Goal: Task Accomplishment & Management: Manage account settings

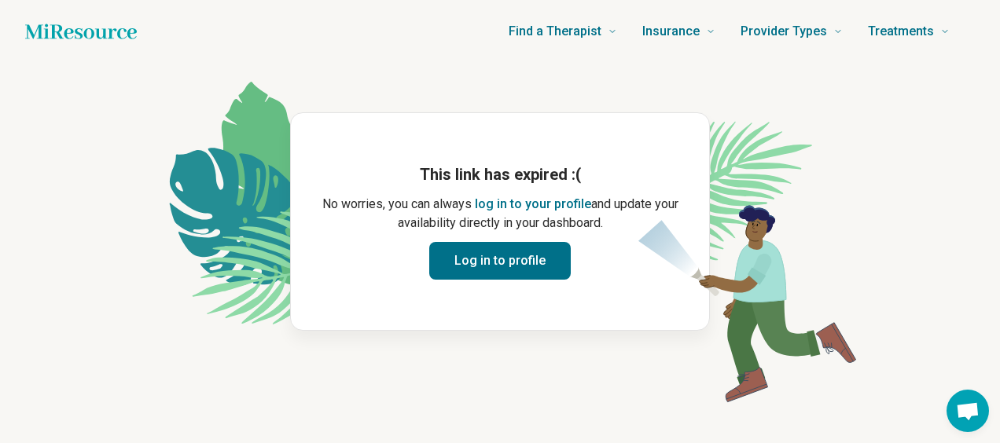
click at [539, 267] on button "Log in to profile" at bounding box center [499, 261] width 141 height 38
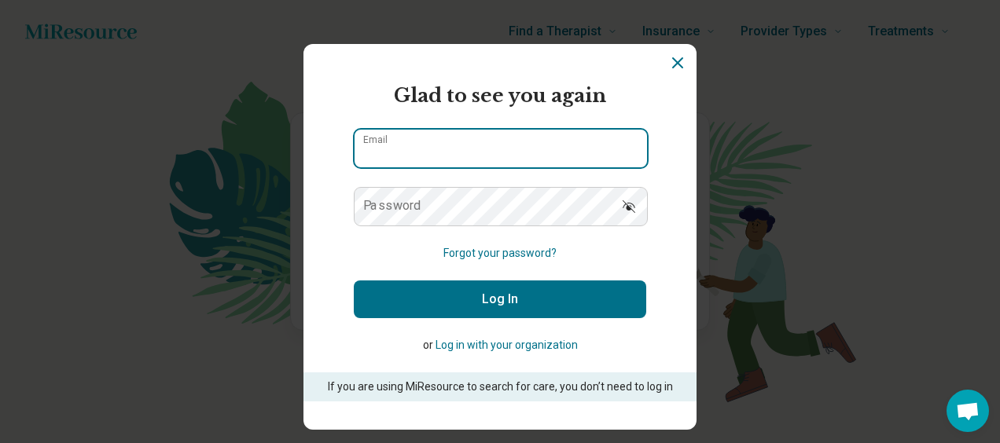
type input "**********"
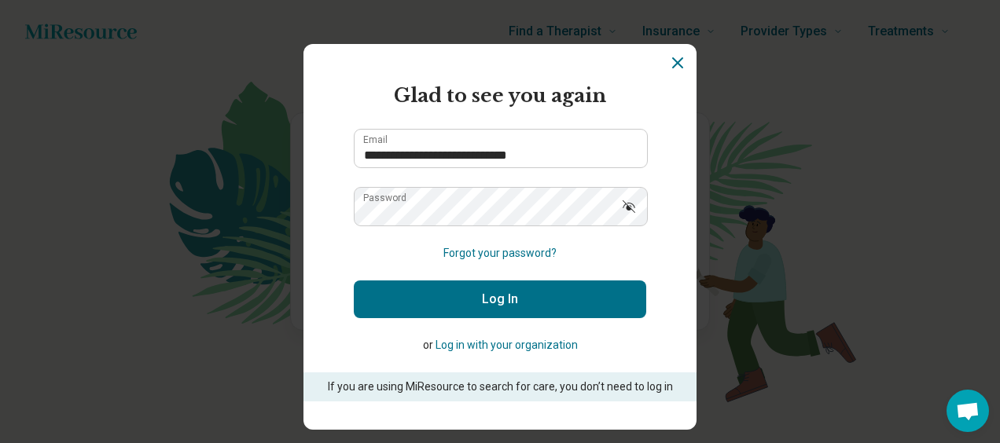
click at [511, 298] on button "Log In" at bounding box center [500, 300] width 292 height 38
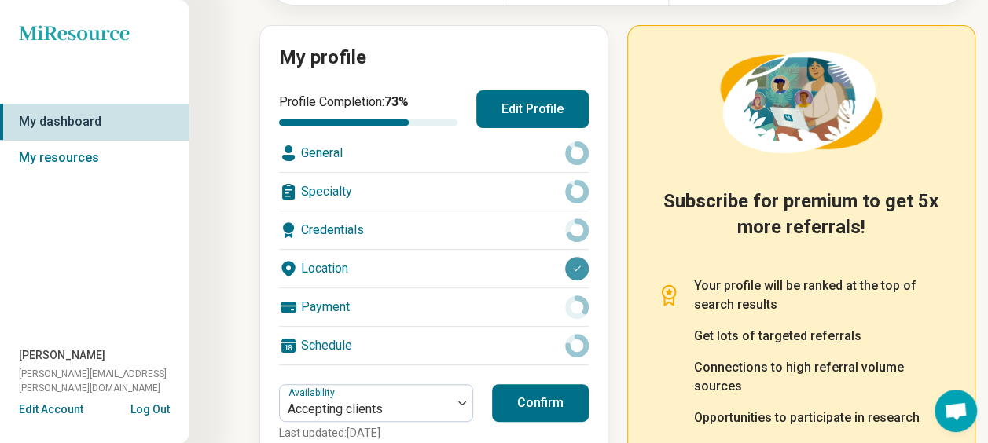
scroll to position [236, 0]
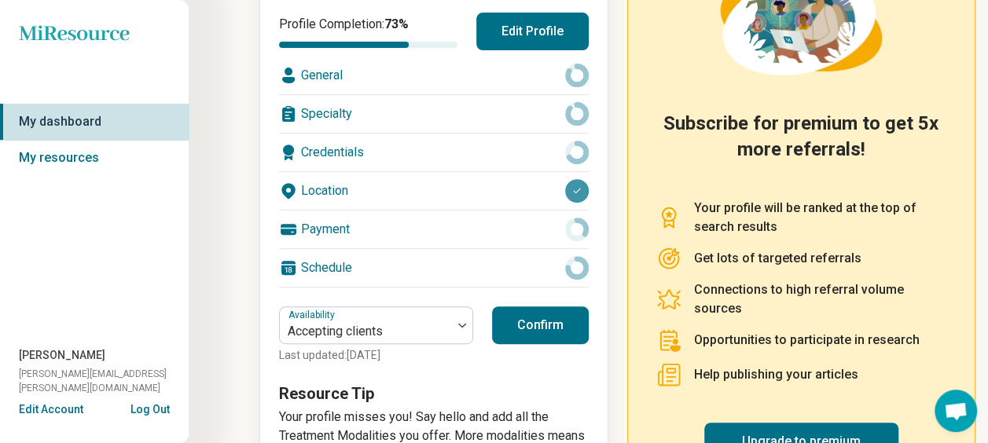
click at [583, 146] on circle at bounding box center [576, 152] width 18 height 18
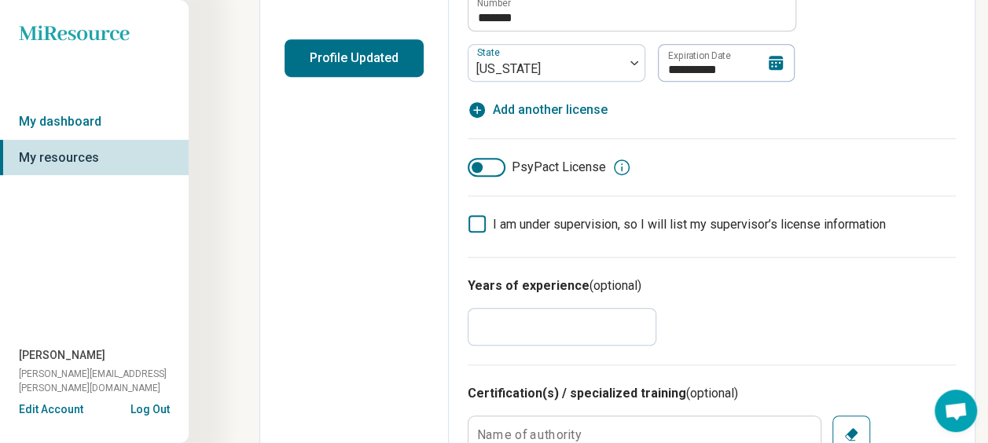
scroll to position [471, 0]
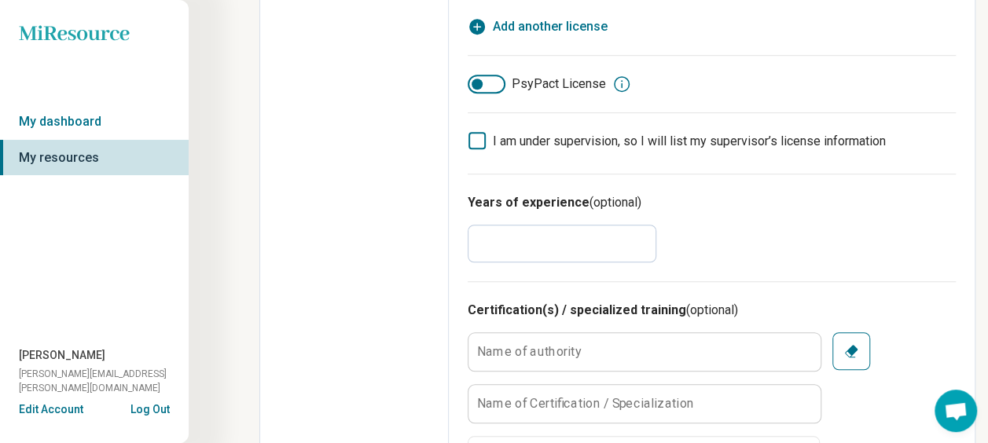
click at [564, 237] on input "*" at bounding box center [562, 244] width 189 height 38
type textarea "*"
type input "*"
click at [855, 216] on div "Years of experience (optional) *" at bounding box center [712, 228] width 488 height 108
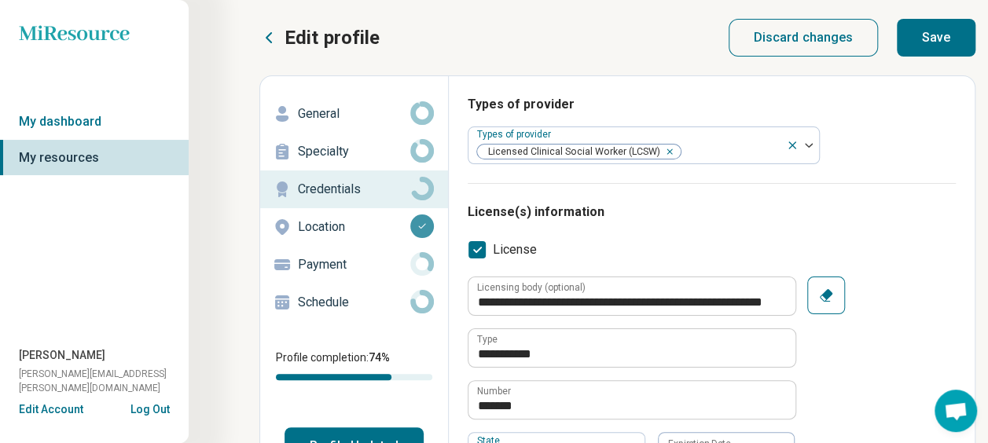
scroll to position [0, 0]
click at [948, 39] on button "Save" at bounding box center [936, 38] width 79 height 38
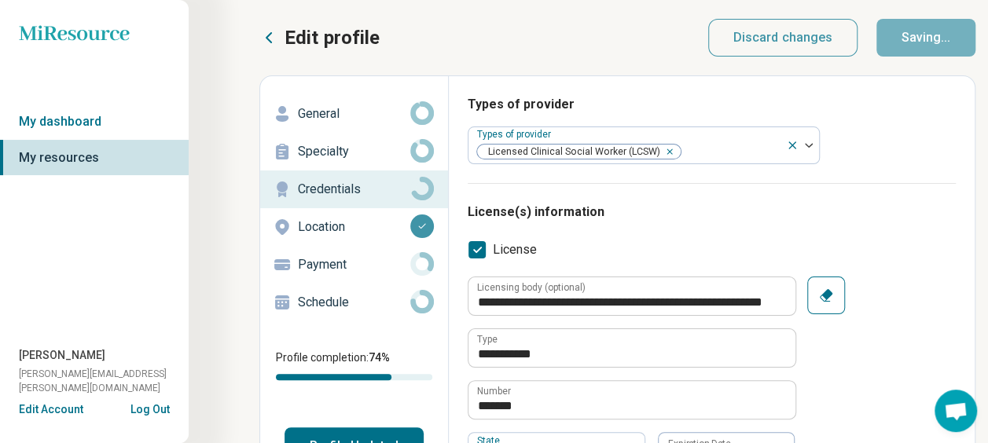
type textarea "*"
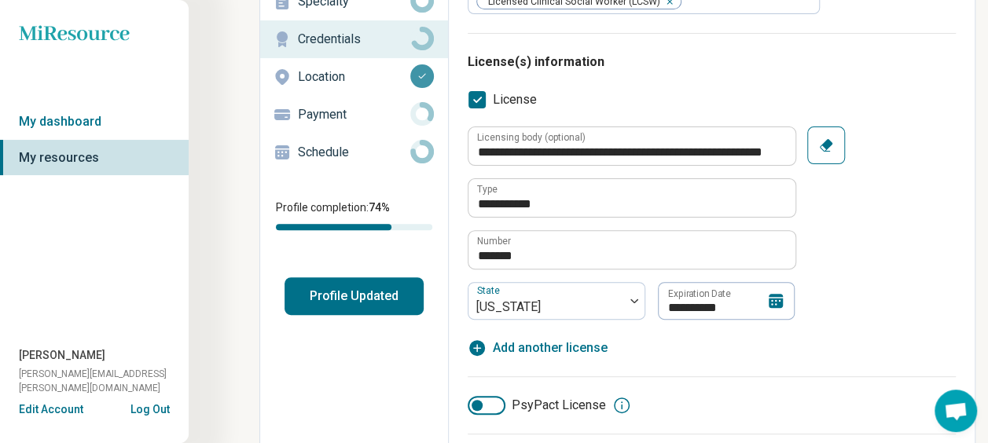
scroll to position [157, 0]
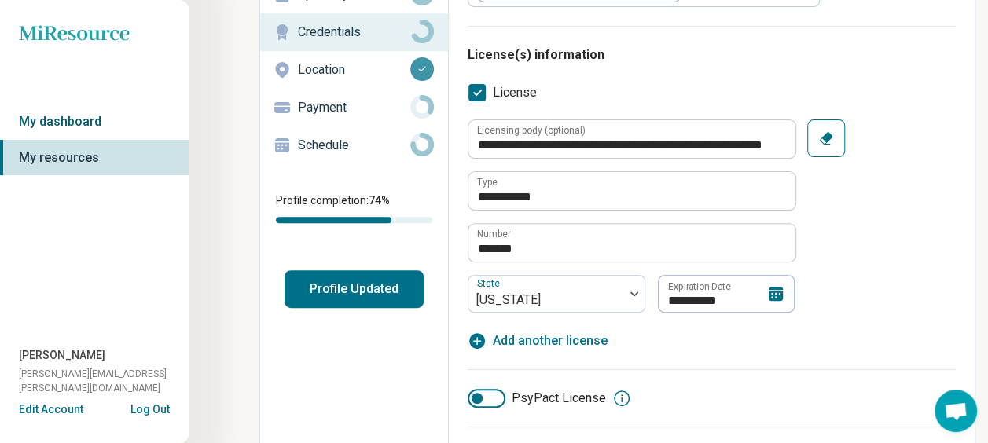
click at [57, 116] on link "My dashboard" at bounding box center [94, 122] width 189 height 36
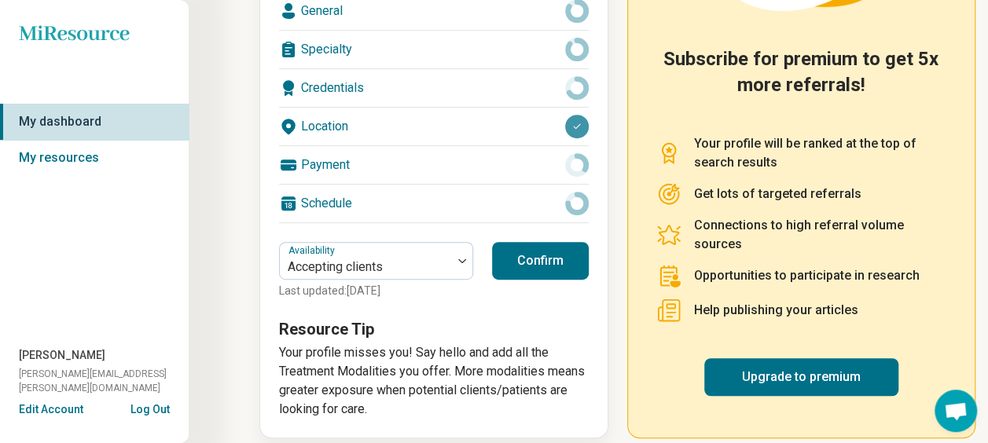
scroll to position [314, 0]
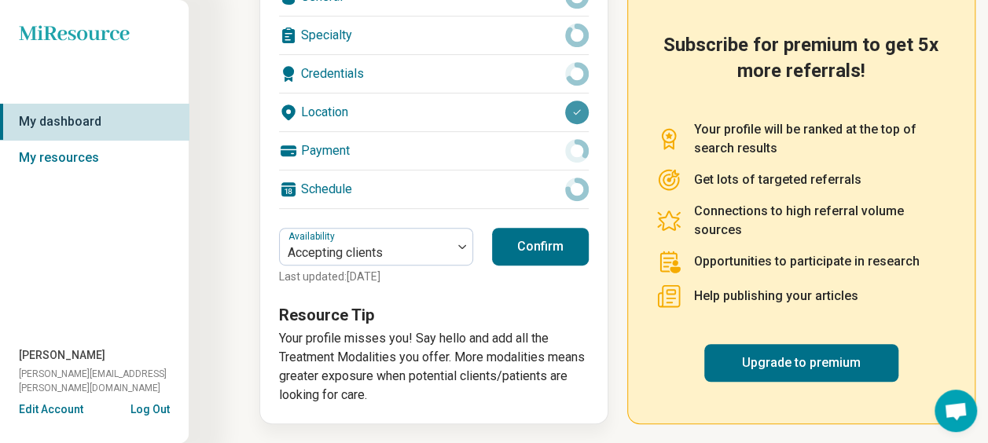
click at [559, 239] on button "Confirm" at bounding box center [540, 247] width 97 height 38
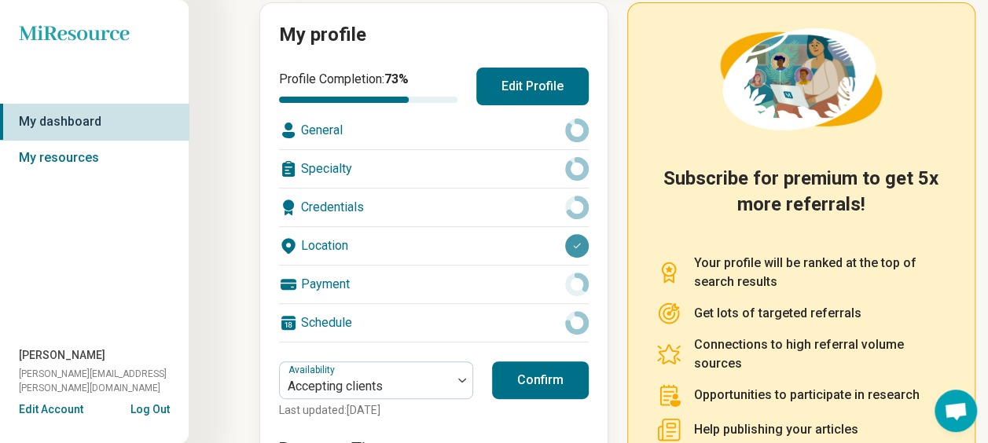
scroll to position [157, 0]
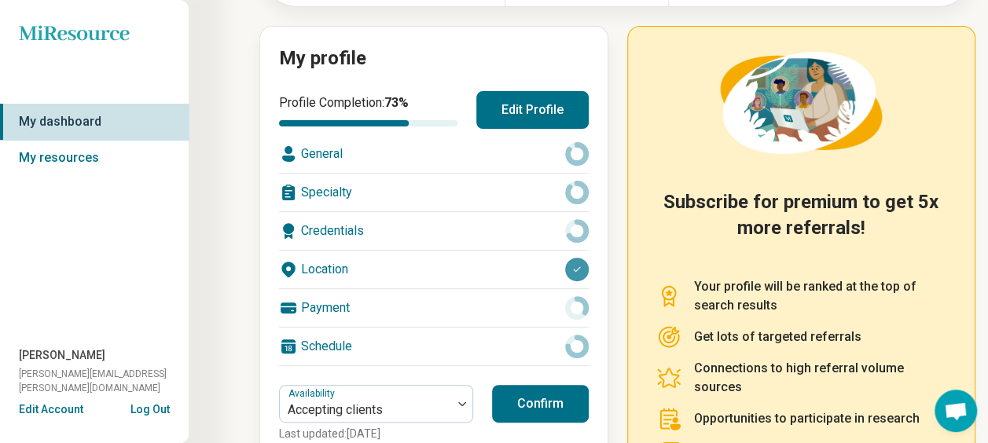
click at [546, 399] on button "Confirm" at bounding box center [540, 404] width 97 height 38
